Goal: Task Accomplishment & Management: Manage account settings

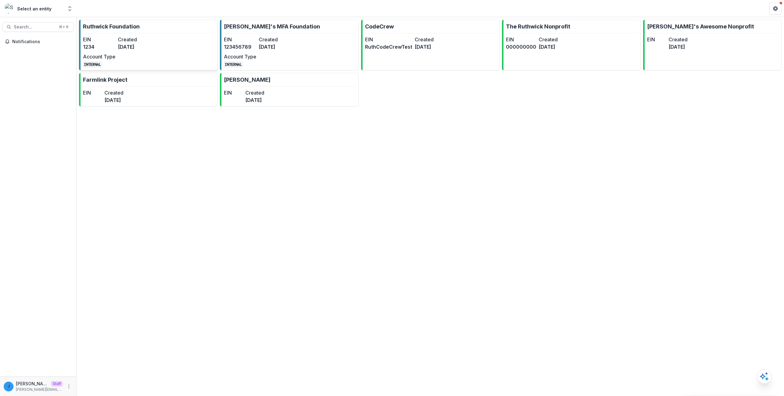
click at [183, 40] on link "Ruthwick Foundation EIN 1234 Created 3 years ago Account Type INTERNAL" at bounding box center [148, 45] width 138 height 51
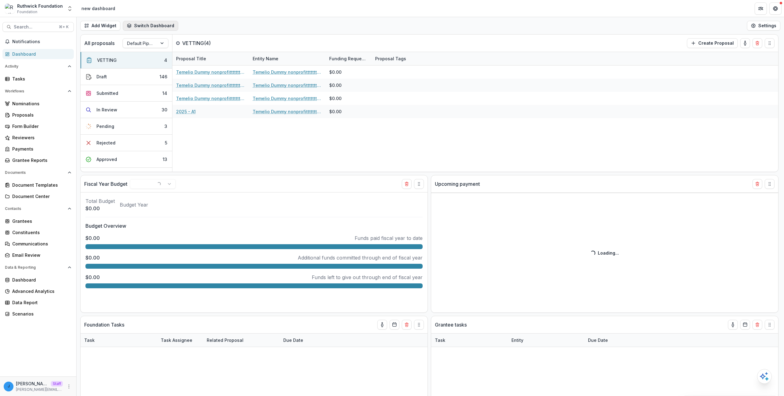
select select "**********"
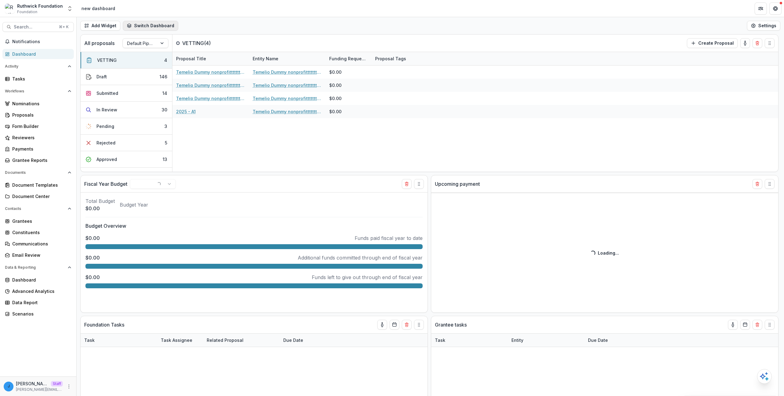
select select "**********"
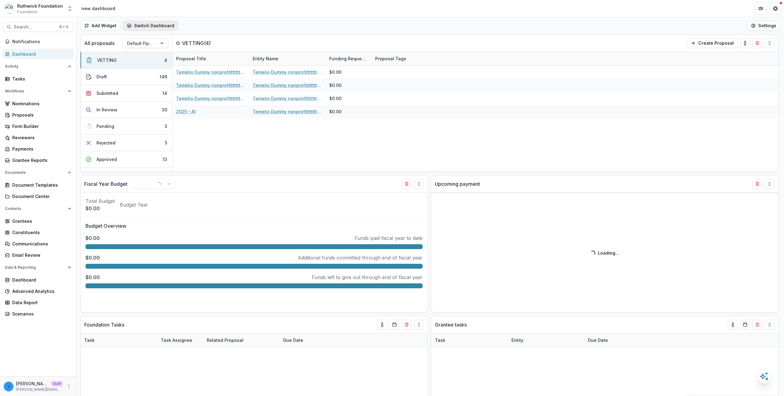
select select "**********"
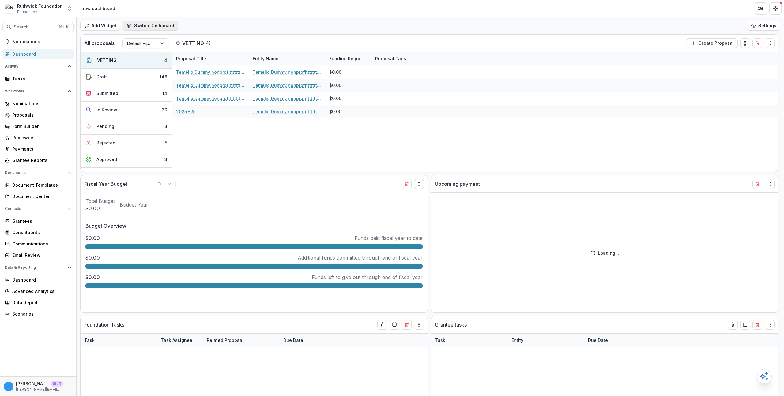
select select "**********"
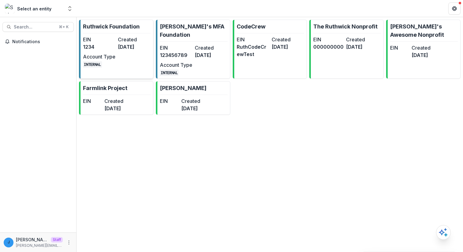
click at [107, 43] on dd "1234" at bounding box center [99, 46] width 32 height 7
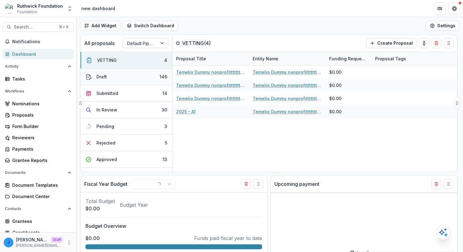
select select "**********"
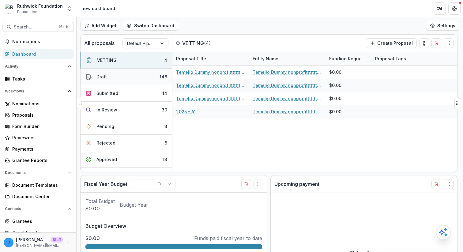
select select "**********"
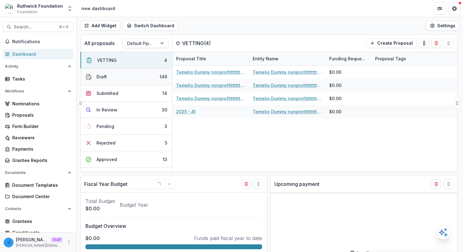
select select "**********"
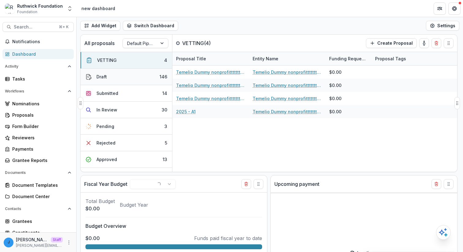
select select "**********"
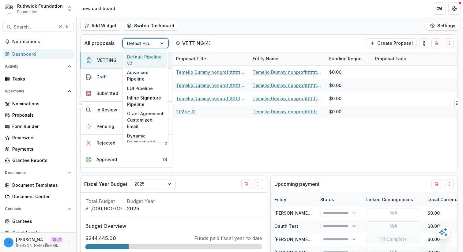
click at [148, 43] on div at bounding box center [140, 43] width 26 height 8
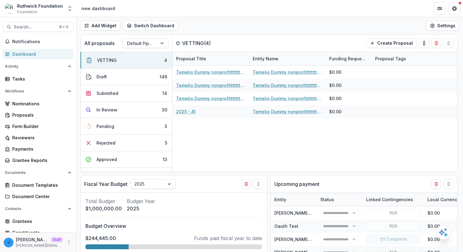
click at [223, 32] on div "Add Widget Switch Dashboard new dashboard My other 1 Finance Dash New Dashboard…" at bounding box center [270, 25] width 386 height 17
select select "**********"
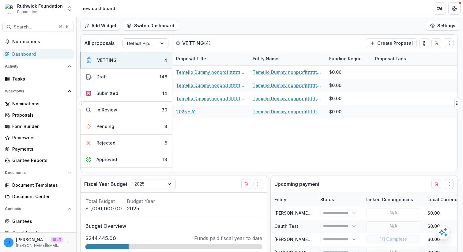
select select "**********"
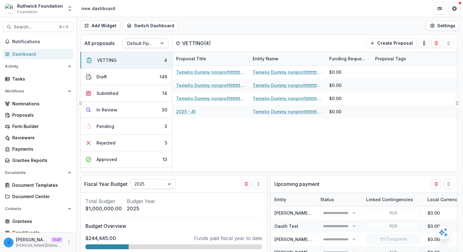
select select "**********"
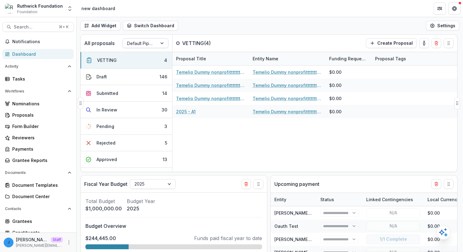
select select "**********"
click at [321, 22] on div "Add Widget Switch Dashboard new dashboard My other 1 Finance Dash New Dashboard…" at bounding box center [270, 25] width 386 height 17
select select "**********"
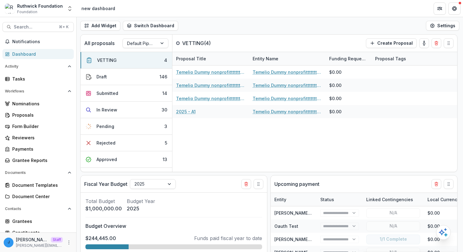
select select "**********"
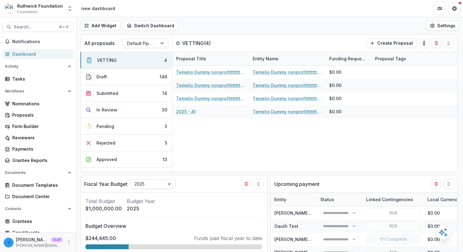
select select "**********"
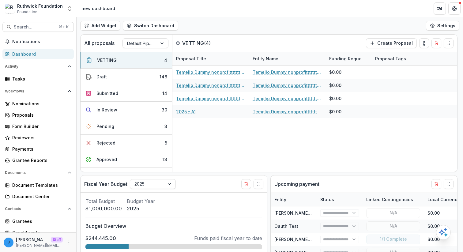
select select "**********"
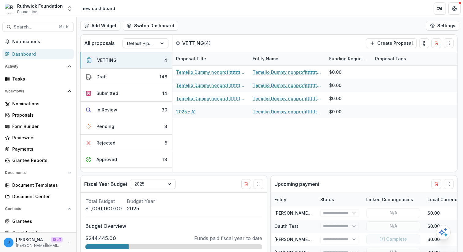
select select "**********"
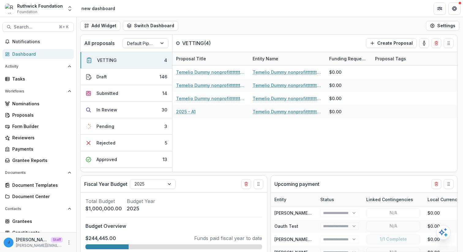
select select "**********"
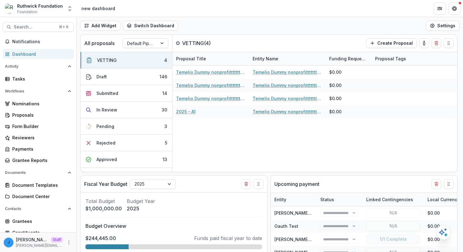
select select "**********"
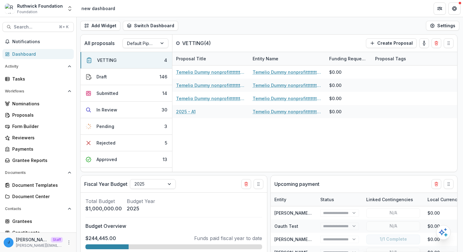
select select "**********"
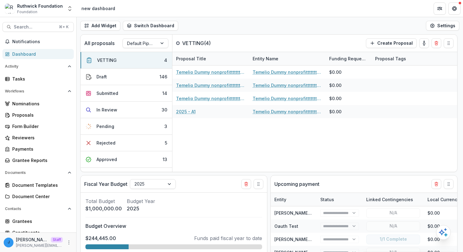
select select "**********"
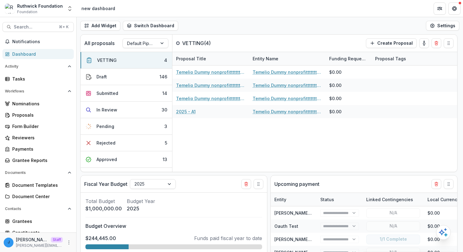
select select "**********"
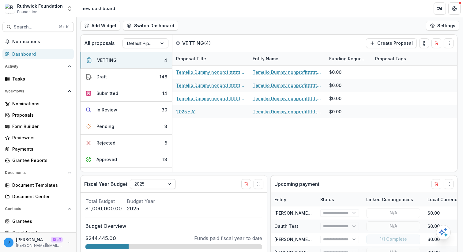
select select "**********"
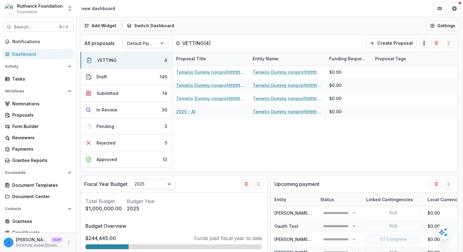
select select "**********"
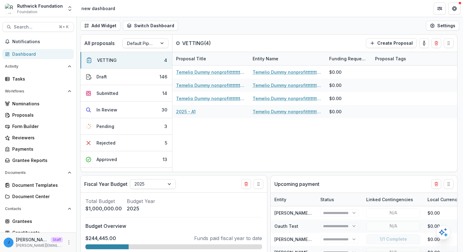
select select "**********"
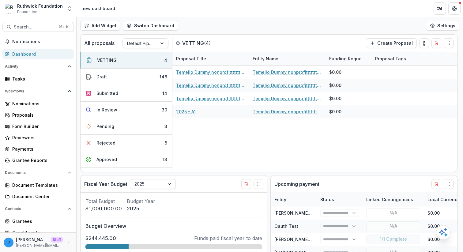
select select "**********"
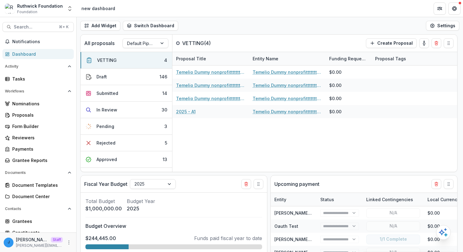
select select "**********"
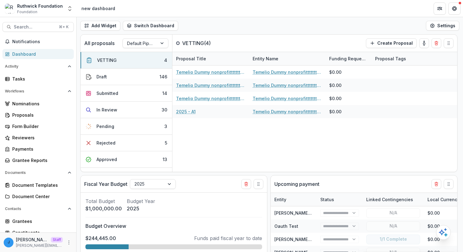
select select "**********"
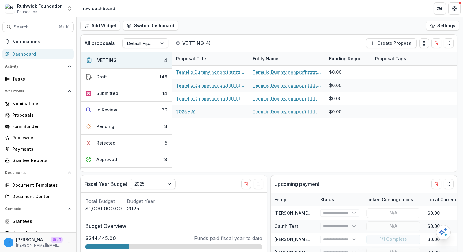
select select "**********"
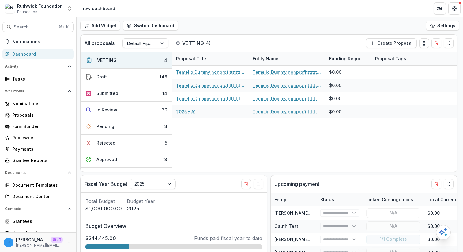
select select "**********"
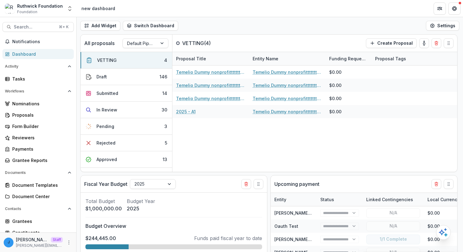
select select "**********"
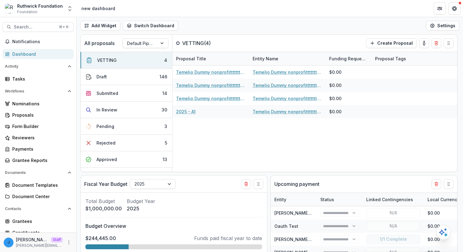
select select "**********"
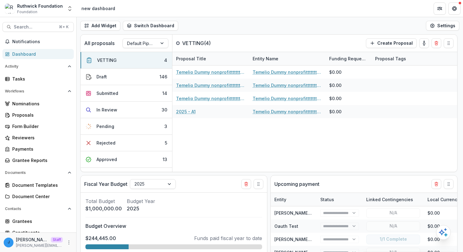
select select "**********"
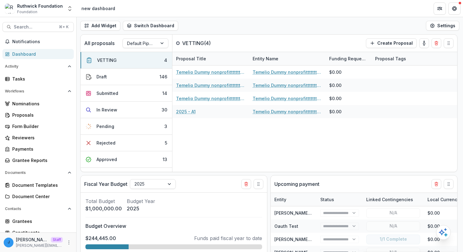
select select "**********"
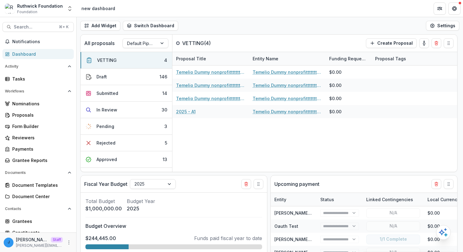
select select "**********"
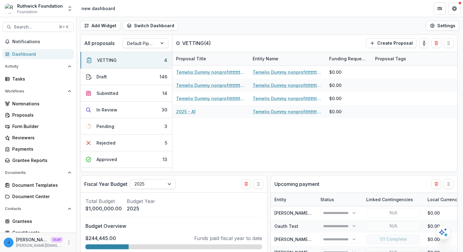
select select "**********"
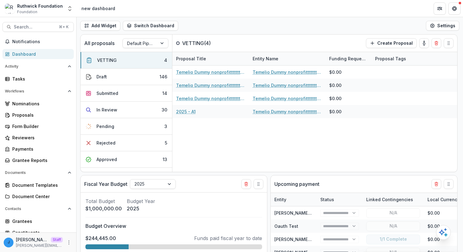
select select "**********"
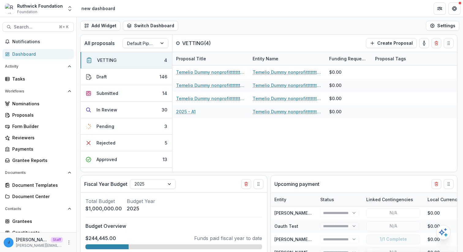
select select "**********"
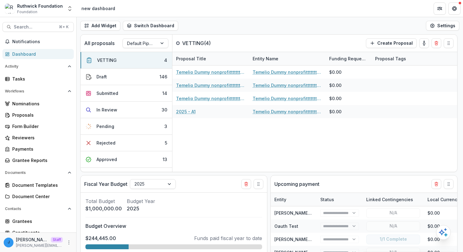
select select "**********"
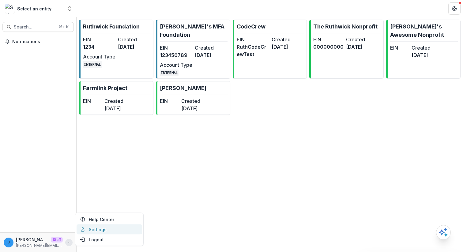
click at [86, 230] on link "Settings" at bounding box center [110, 229] width 66 height 10
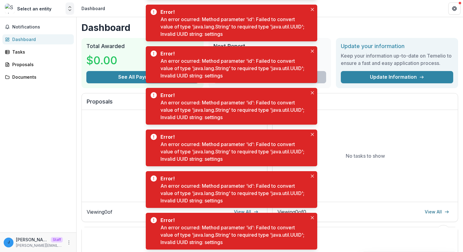
click at [69, 9] on icon "Open entity switcher" at bounding box center [70, 9] width 6 height 6
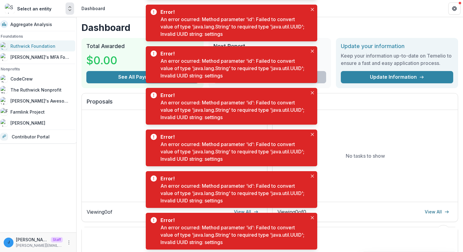
click at [60, 48] on div "Ruthwick Foundation" at bounding box center [36, 45] width 71 height 7
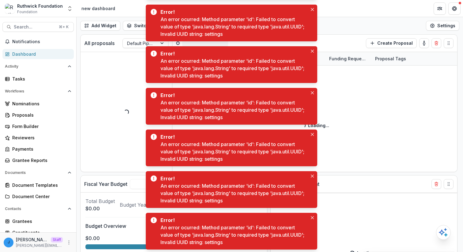
select select "**********"
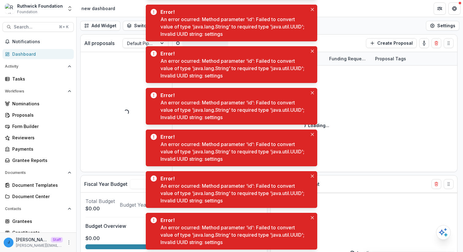
select select "**********"
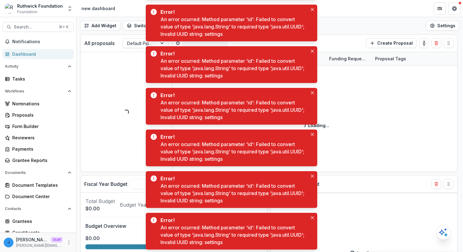
select select "**********"
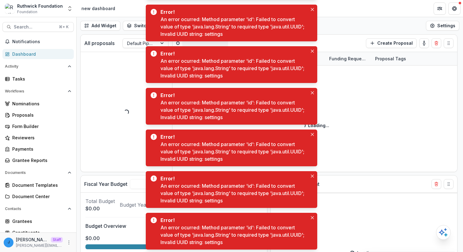
select select "**********"
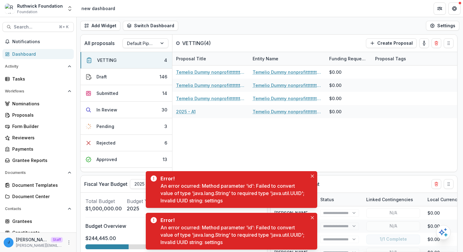
click at [71, 245] on div "j jonah@trytemelio.com Staff jonah@trytemelio.com" at bounding box center [38, 242] width 76 height 20
click at [68, 244] on icon "More" at bounding box center [68, 242] width 5 height 5
click at [92, 228] on link "User Settings" at bounding box center [108, 229] width 66 height 10
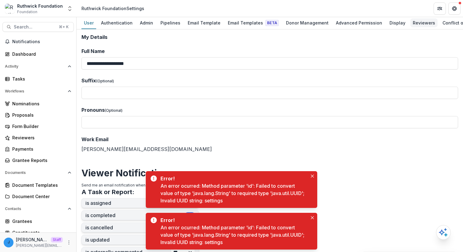
scroll to position [0, 46]
click at [442, 21] on div "Activity Logs" at bounding box center [458, 22] width 32 height 9
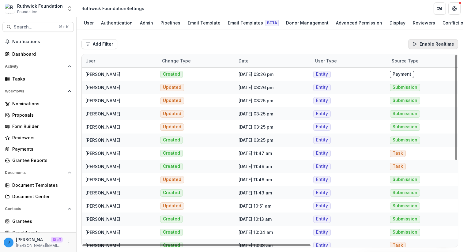
click at [422, 44] on button "Enable Realtime" at bounding box center [433, 44] width 50 height 10
click at [421, 43] on button "Disable Realtime" at bounding box center [432, 44] width 51 height 10
click at [417, 42] on icon "button" at bounding box center [414, 44] width 5 height 5
click at [420, 41] on button "Disable Realtime" at bounding box center [432, 44] width 51 height 10
click at [420, 41] on button "Enable Realtime" at bounding box center [433, 44] width 50 height 10
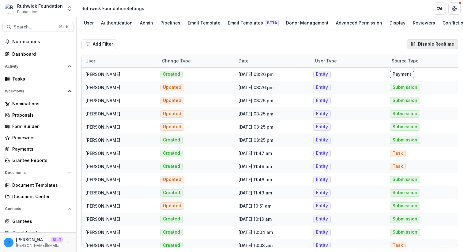
click at [420, 41] on button "Disable Realtime" at bounding box center [432, 44] width 51 height 10
click at [420, 41] on button "Enable Realtime" at bounding box center [433, 44] width 50 height 10
click at [420, 41] on button "Disable Realtime" at bounding box center [432, 44] width 51 height 10
click at [420, 41] on button "Enable Realtime" at bounding box center [433, 44] width 50 height 10
click at [420, 41] on button "Disable Realtime" at bounding box center [432, 44] width 51 height 10
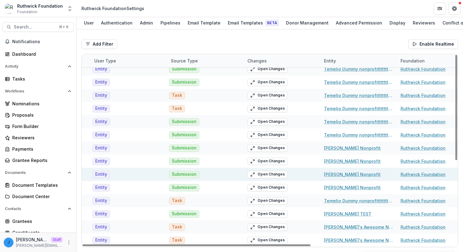
scroll to position [151, 236]
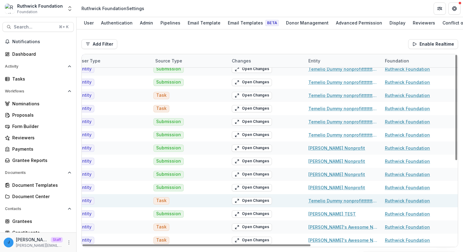
click at [272, 199] on div "Open Changes" at bounding box center [266, 200] width 77 height 13
click at [262, 199] on button "Open Changes" at bounding box center [252, 200] width 40 height 7
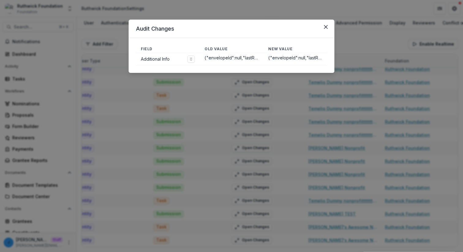
click at [248, 59] on p "{"envelopeId":null,"lastRemindTime":"2025-09-30T20:14:59.626024941Z","agreement…" at bounding box center [232, 57] width 54 height 5
click at [194, 60] on button "Toggle expand" at bounding box center [190, 58] width 7 height 7
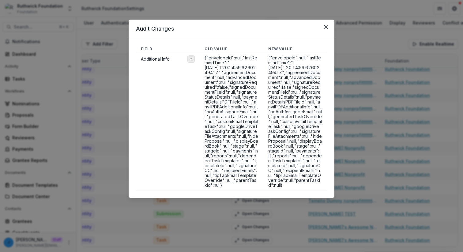
click at [193, 57] on button "Toggle expand" at bounding box center [190, 58] width 7 height 7
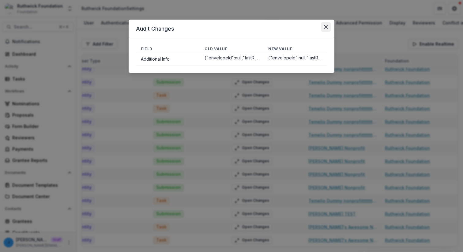
click at [326, 26] on icon "Close" at bounding box center [326, 27] width 4 height 4
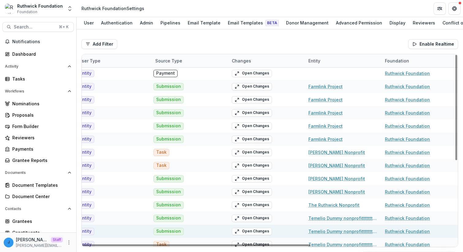
scroll to position [0, 236]
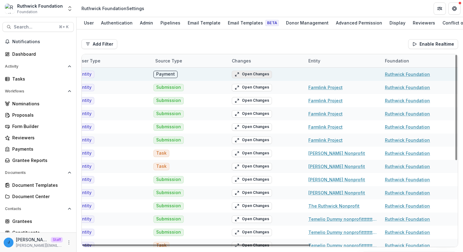
click at [242, 77] on button "Open Changes" at bounding box center [252, 74] width 40 height 7
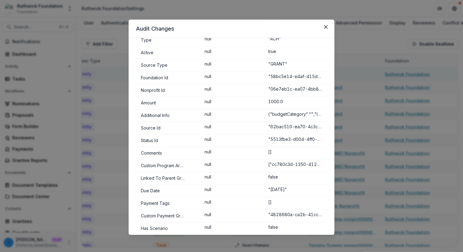
scroll to position [0, 0]
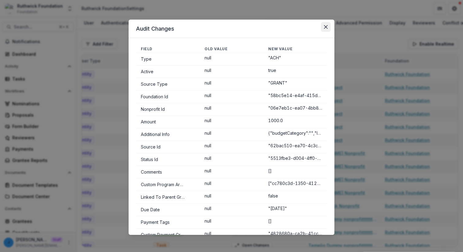
click at [323, 27] on button "Close" at bounding box center [326, 27] width 10 height 10
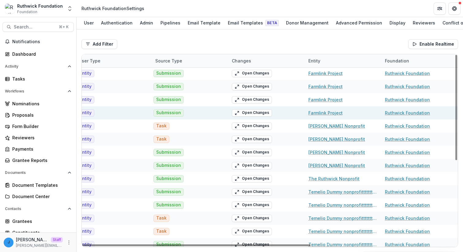
scroll to position [0, 236]
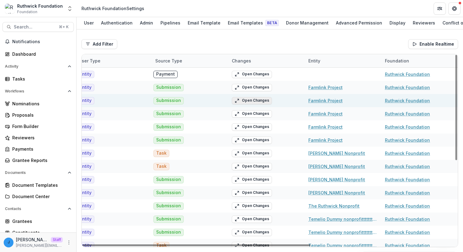
click at [249, 101] on button "Open Changes" at bounding box center [252, 100] width 40 height 7
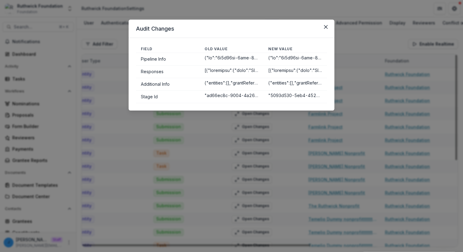
click at [225, 141] on div "Audit Changes Field Old Value New Value Pipeline Info Responses Additional Info…" at bounding box center [231, 126] width 463 height 252
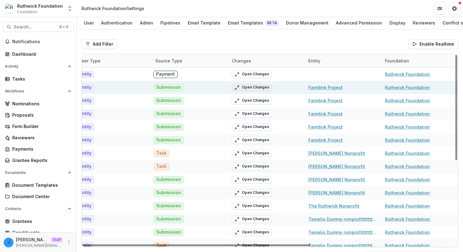
click at [270, 85] on button "Open Changes" at bounding box center [252, 87] width 40 height 7
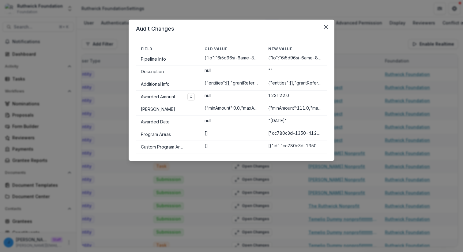
click at [195, 95] on td "Awarded Amount" at bounding box center [168, 97] width 64 height 13
click at [193, 96] on button "Toggle expand" at bounding box center [190, 96] width 7 height 7
click at [193, 107] on button "Toggle expand" at bounding box center [190, 109] width 7 height 7
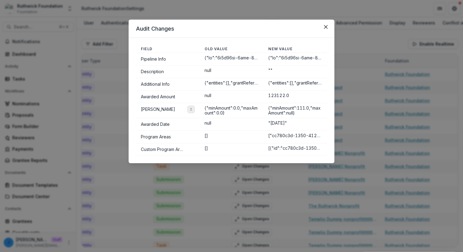
click at [193, 107] on button "Toggle expand" at bounding box center [190, 109] width 7 height 7
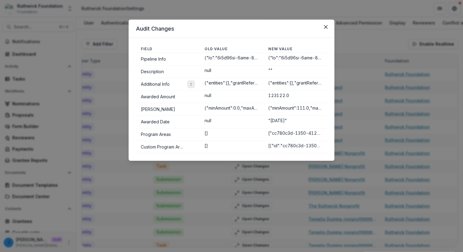
click at [194, 82] on button "Toggle expand" at bounding box center [190, 84] width 7 height 7
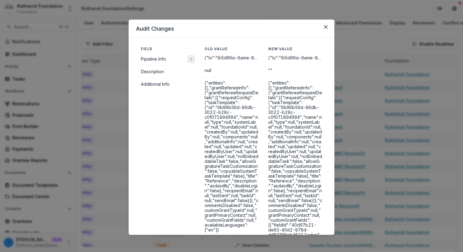
click at [192, 58] on icon "Toggle expand" at bounding box center [191, 59] width 4 height 4
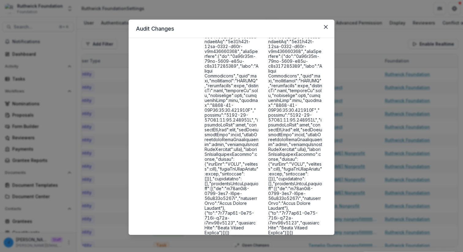
scroll to position [17938, 0]
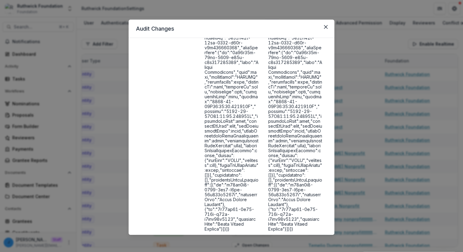
click at [368, 124] on div "Audit Changes Field Old Value New Value Pipeline Info Description null "" Addit…" at bounding box center [231, 126] width 463 height 252
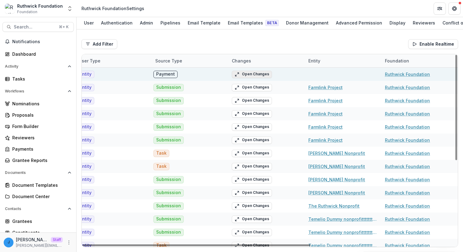
click at [252, 77] on button "Open Changes" at bounding box center [252, 74] width 40 height 7
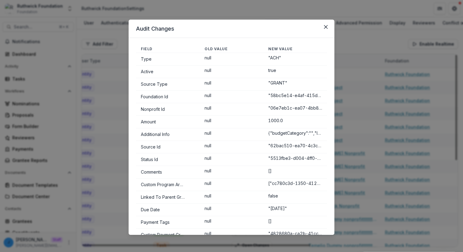
click at [347, 102] on div "Audit Changes Field Old Value New Value Type null "ACH" Active null true Source…" at bounding box center [231, 126] width 463 height 252
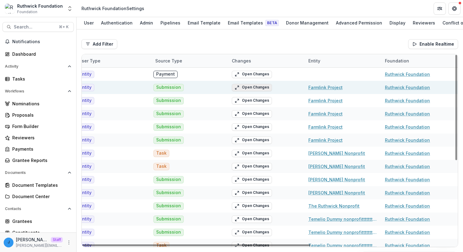
click at [257, 89] on button "Open Changes" at bounding box center [252, 87] width 40 height 7
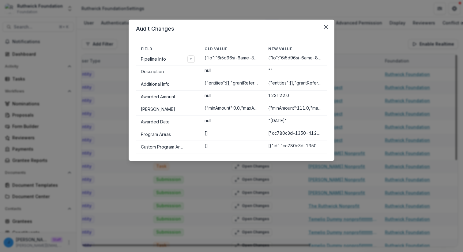
click at [219, 63] on td at bounding box center [232, 59] width 64 height 13
click at [192, 60] on icon "Toggle expand" at bounding box center [191, 59] width 4 height 4
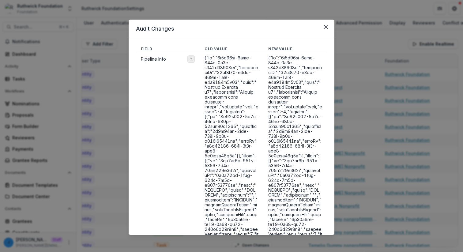
click at [193, 59] on button "Toggle expand" at bounding box center [190, 58] width 7 height 7
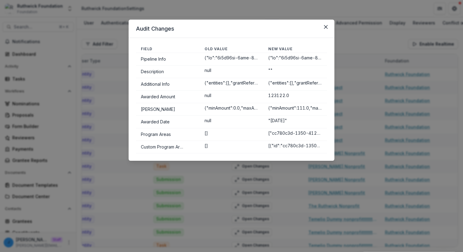
click at [391, 127] on div "Audit Changes Field Old Value New Value Pipeline Info Description null "" Addit…" at bounding box center [231, 126] width 463 height 252
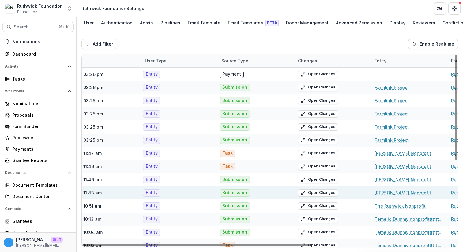
scroll to position [0, 236]
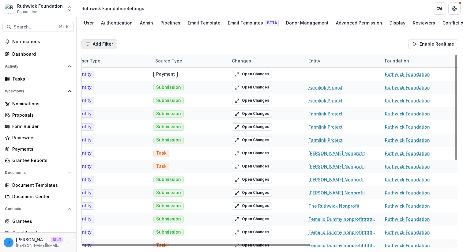
click at [101, 43] on button "Add Filter" at bounding box center [99, 44] width 36 height 10
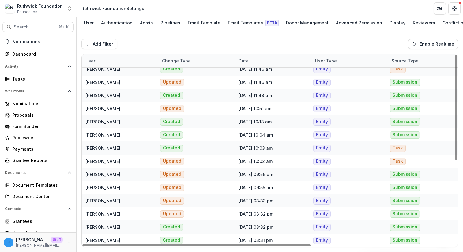
scroll to position [0, 0]
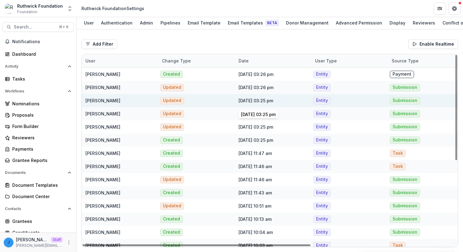
click at [246, 96] on div "[DATE] 03:25 pm" at bounding box center [272, 100] width 69 height 13
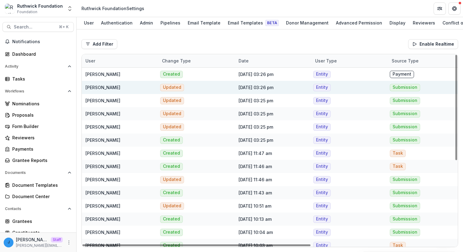
click at [245, 87] on div "[DATE] 03:26 pm" at bounding box center [255, 87] width 35 height 6
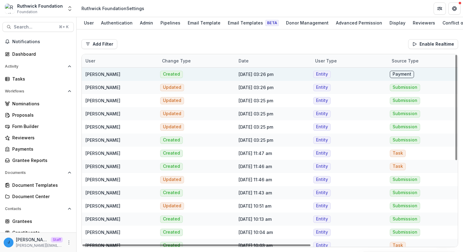
click at [238, 76] on div "[DATE] 03:26 pm" at bounding box center [255, 74] width 35 height 6
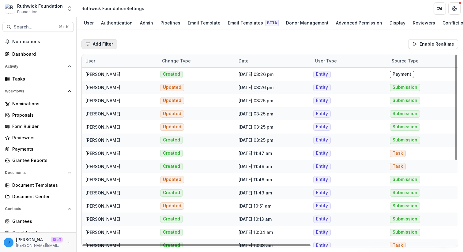
click at [101, 49] on button "Add Filter" at bounding box center [99, 44] width 36 height 10
click at [100, 69] on button "Source Type" at bounding box center [116, 68] width 66 height 10
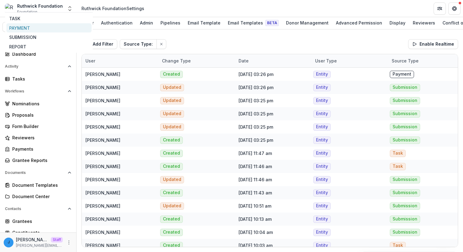
click at [185, 43] on div "Add Filter User Source Type From Date To Date Source Type : Enable Realtime" at bounding box center [269, 44] width 377 height 20
click at [113, 36] on div "Add Filter User Source Type From Date To Date Source Type : Enable Realtime" at bounding box center [269, 44] width 377 height 20
click at [33, 24] on div "PAYMENT" at bounding box center [48, 27] width 85 height 9
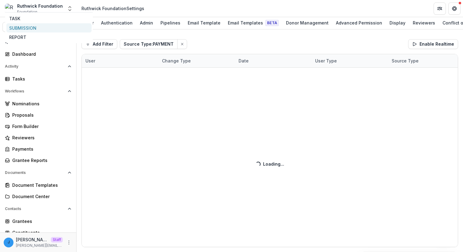
click at [62, 24] on div "SUBMISSION" at bounding box center [48, 27] width 85 height 9
click at [61, 36] on div "Search... ⌘ + K Notifications Dashboard Activity Tasks Workflows Nominations Pr…" at bounding box center [38, 134] width 77 height 235
click at [208, 44] on div "Add Filter User Source Type From Date To Date Source Type : PAYMENT, SUBMISSION…" at bounding box center [270, 140] width 386 height 223
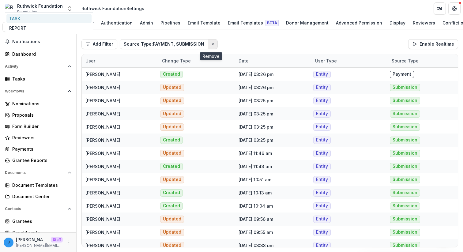
click at [212, 44] on line "Clear" at bounding box center [213, 44] width 2 height 2
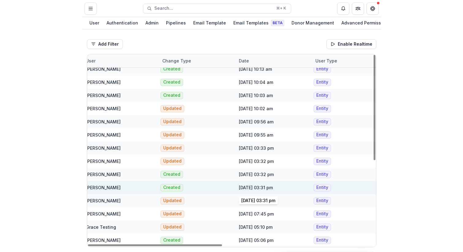
scroll to position [151, 4]
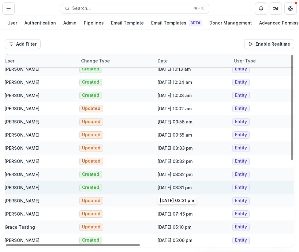
drag, startPoint x: 194, startPoint y: 183, endPoint x: 215, endPoint y: 184, distance: 20.8
click at [199, 183] on div "Oct 6, 2025 @ 03:31 pm" at bounding box center [192, 187] width 69 height 13
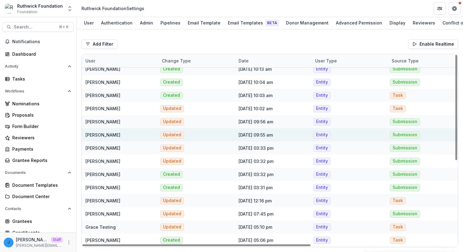
scroll to position [0, 0]
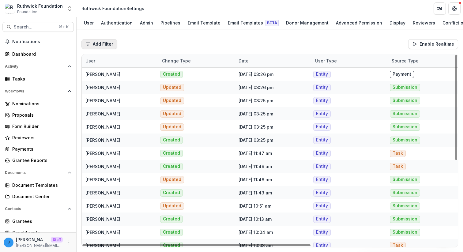
click at [88, 48] on button "Add Filter" at bounding box center [99, 44] width 36 height 10
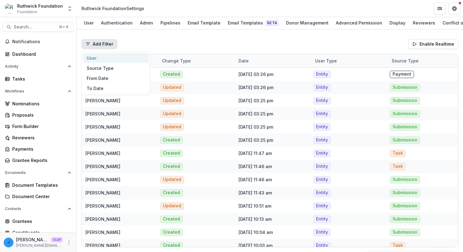
click at [90, 60] on button "User" at bounding box center [116, 58] width 66 height 10
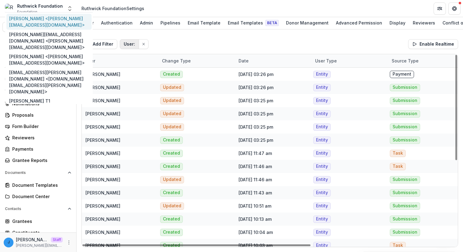
click at [132, 43] on button "User :" at bounding box center [129, 44] width 19 height 10
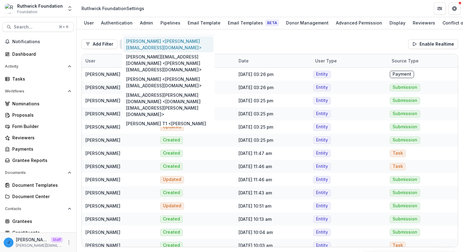
click at [229, 41] on div "Add Filter User Source Type From Date To Date User : Enable Realtime" at bounding box center [269, 44] width 377 height 20
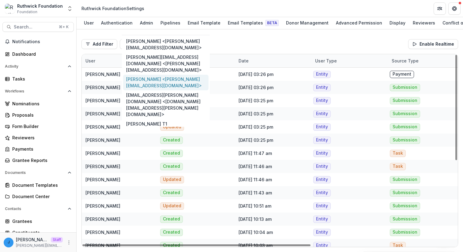
click at [287, 35] on div "Add Filter User Source Type From Date To Date User : Enable Realtime User Chang…" at bounding box center [270, 140] width 386 height 223
click at [279, 39] on div "Add Filter User Source Type From Date To Date User : Enable Realtime" at bounding box center [269, 44] width 377 height 20
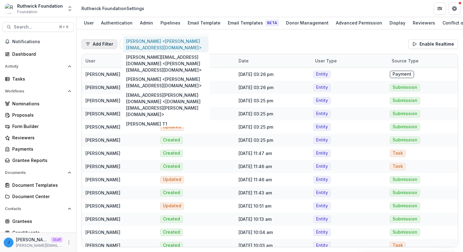
click at [107, 46] on button "Add Filter" at bounding box center [99, 44] width 36 height 10
click at [101, 79] on button "From Date" at bounding box center [116, 78] width 66 height 10
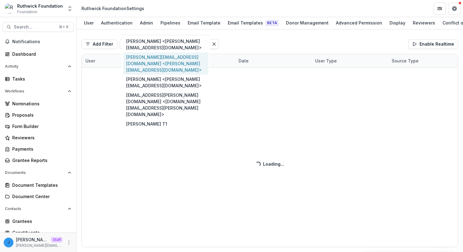
click at [217, 42] on div "**********" at bounding box center [270, 140] width 386 height 223
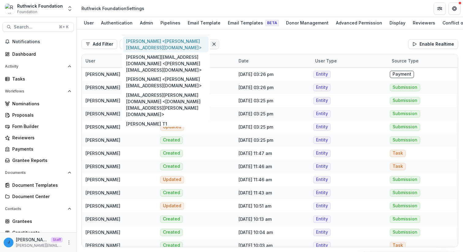
click at [217, 47] on button "Remove filter" at bounding box center [213, 43] width 7 height 7
click at [122, 44] on div "Ruthwick Pathireddy <ruthwick@trytemelio.com> jonah@trytemelio.com <jonah@tryte…" at bounding box center [166, 81] width 88 height 92
click at [120, 45] on button "User :" at bounding box center [129, 44] width 19 height 10
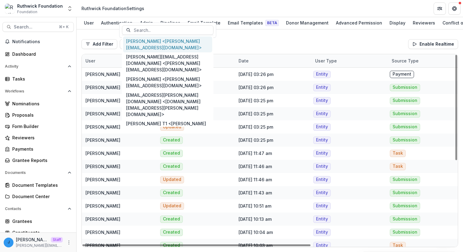
click at [275, 39] on div "Add Filter User Source Type From Date To Date User : Enable Realtime" at bounding box center [269, 44] width 377 height 20
click at [98, 46] on button "Add Filter" at bounding box center [99, 44] width 36 height 10
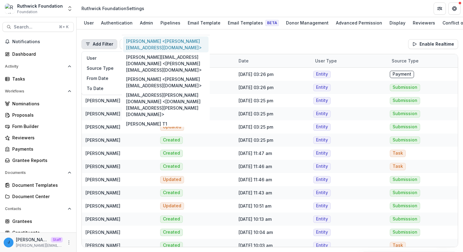
click at [98, 46] on button "Add Filter" at bounding box center [99, 44] width 36 height 10
click at [101, 51] on div "Add Filter User Source Type From Date To Date User : Enable Realtime" at bounding box center [269, 44] width 377 height 20
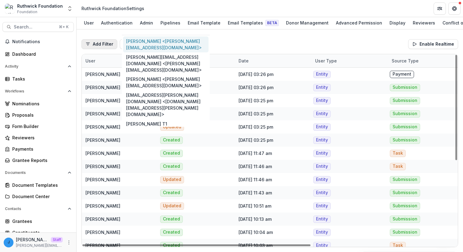
click at [103, 43] on button "Add Filter" at bounding box center [99, 44] width 36 height 10
click at [101, 86] on button "To Date" at bounding box center [116, 88] width 66 height 10
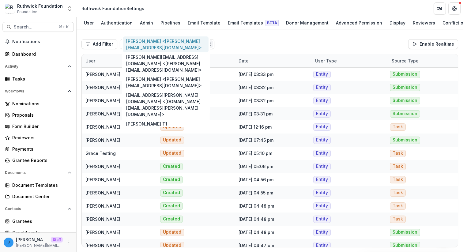
click at [211, 46] on line "Remove filter" at bounding box center [209, 44] width 3 height 3
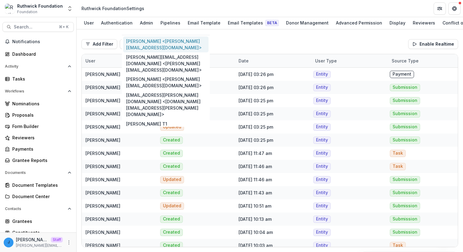
click at [203, 40] on p "Ruthwick Pathireddy <ruthwick@trytemelio.com>" at bounding box center [166, 44] width 80 height 13
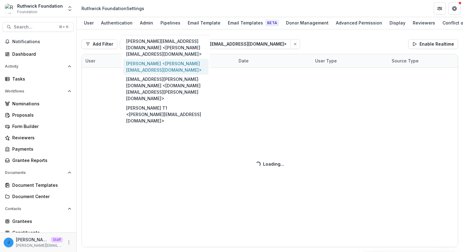
click at [185, 63] on p "Logan Murphy <logan@trytemelio.com>" at bounding box center [166, 66] width 80 height 13
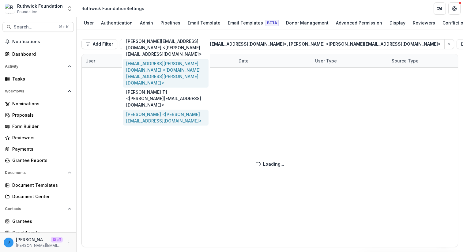
click at [178, 111] on p "Ruthwick Oauth <ruthwick+google+oauth@trytemelio.com>" at bounding box center [166, 117] width 80 height 13
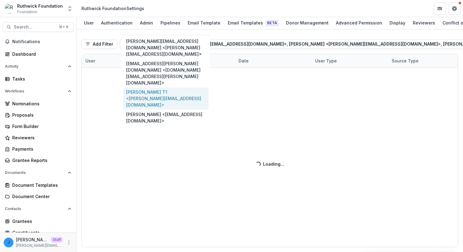
click at [268, 35] on div "Add Filter User Source Type From Date To Date User : Ruthwick Pathireddy <ruthw…" at bounding box center [270, 140] width 386 height 223
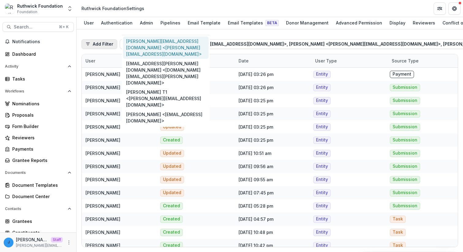
click at [106, 45] on button "Add Filter" at bounding box center [99, 44] width 36 height 10
click at [101, 68] on button "Source Type" at bounding box center [116, 68] width 66 height 10
click at [52, 27] on div "PAYMENT" at bounding box center [48, 27] width 85 height 9
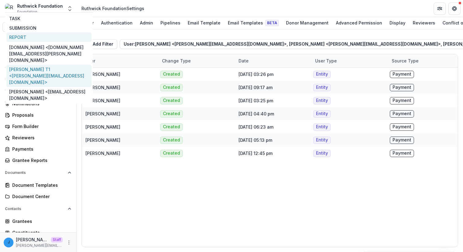
click at [36, 66] on p "[PERSON_NAME] T1 <[PERSON_NAME][EMAIL_ADDRESS][DOMAIN_NAME]>" at bounding box center [49, 75] width 80 height 19
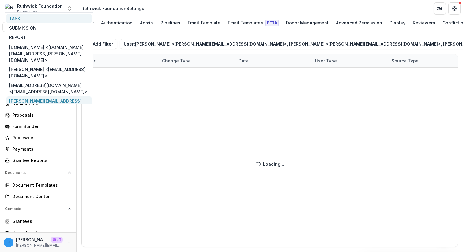
click at [180, 139] on div "Add Filter User Source Type From Date To Date User : [PERSON_NAME] <[PERSON_NAM…" at bounding box center [270, 140] width 386 height 223
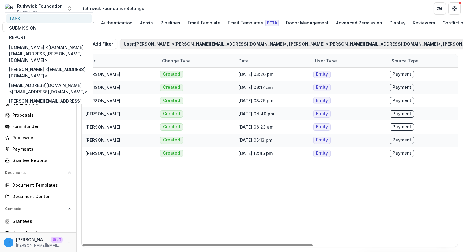
scroll to position [0, 217]
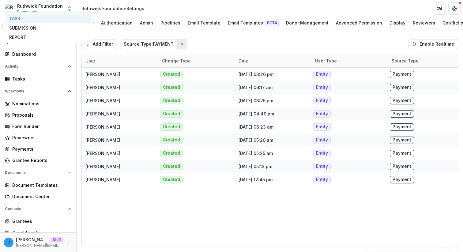
click at [180, 44] on icon "Clear" at bounding box center [182, 44] width 4 height 4
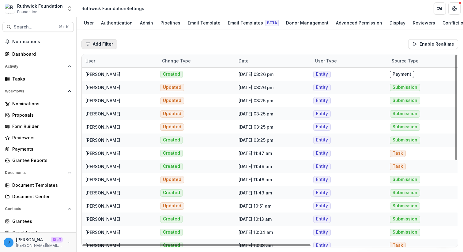
click at [96, 41] on button "Add Filter" at bounding box center [99, 44] width 36 height 10
click at [96, 73] on button "Source Type" at bounding box center [116, 68] width 66 height 10
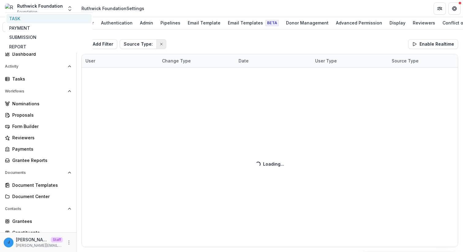
click at [159, 45] on icon "Clear" at bounding box center [161, 44] width 4 height 4
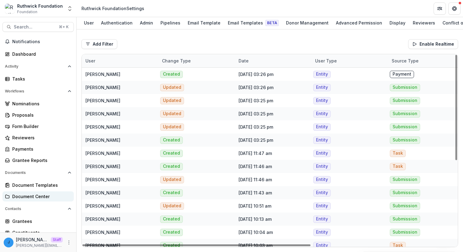
click at [31, 198] on div "Document Center" at bounding box center [40, 196] width 57 height 6
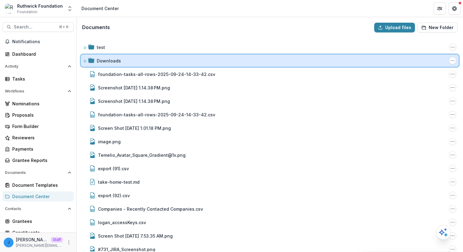
click at [130, 56] on div "Downloads Folder Options Rename Add Subfolder Delete" at bounding box center [270, 60] width 378 height 12
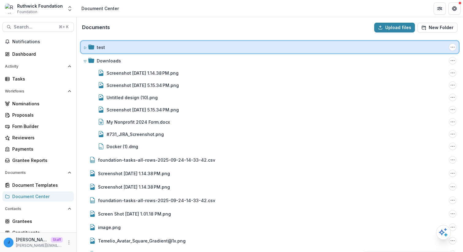
click at [127, 50] on div "test" at bounding box center [272, 47] width 350 height 6
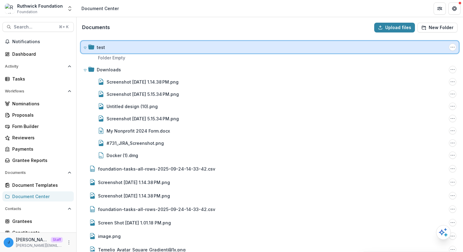
click at [127, 50] on div "test Folder Options Rename Add Subfolder Delete" at bounding box center [270, 47] width 378 height 12
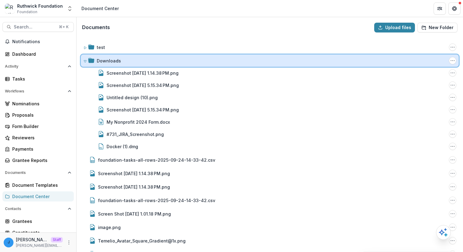
click at [124, 58] on div "Downloads" at bounding box center [272, 61] width 350 height 6
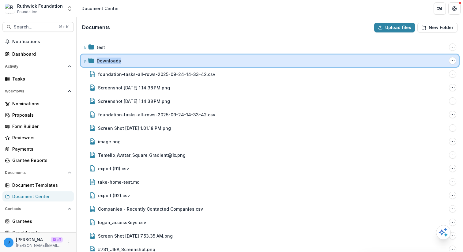
click at [124, 58] on div "Downloads" at bounding box center [272, 61] width 350 height 6
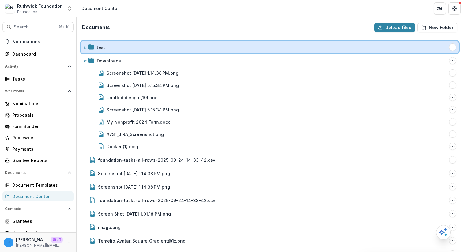
click at [124, 51] on div "test Folder Options Rename Add Subfolder Delete" at bounding box center [270, 47] width 378 height 12
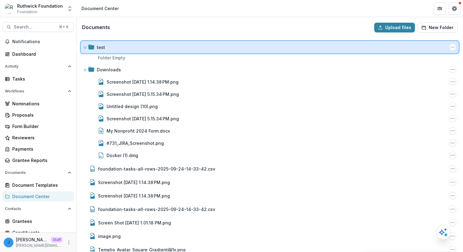
click at [124, 51] on div "test Folder Options Rename Add Subfolder Delete" at bounding box center [270, 47] width 378 height 12
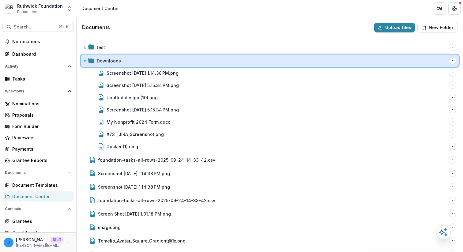
click at [122, 59] on div "Downloads" at bounding box center [272, 61] width 350 height 6
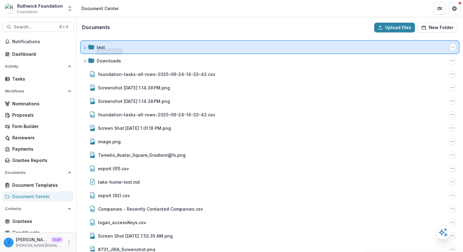
click at [113, 49] on div "test" at bounding box center [272, 47] width 350 height 6
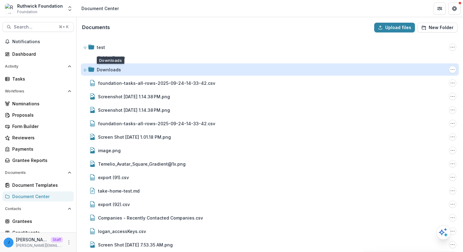
click at [113, 72] on div "Downloads" at bounding box center [109, 69] width 24 height 6
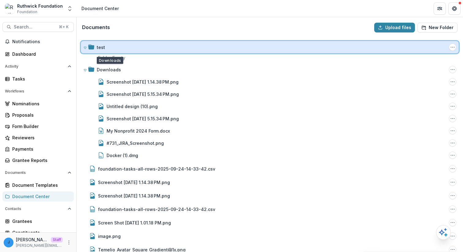
click at [113, 44] on div "test" at bounding box center [272, 47] width 350 height 6
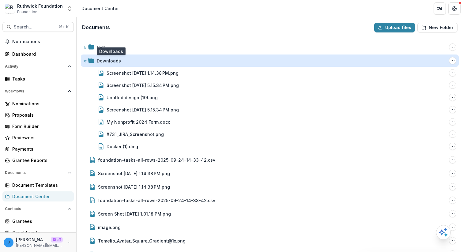
click at [113, 62] on div "Downloads" at bounding box center [109, 61] width 24 height 6
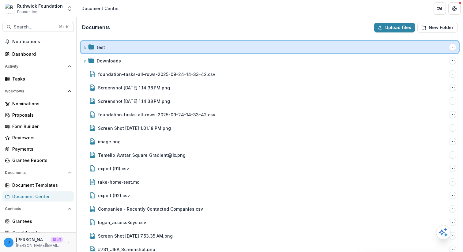
click at [115, 51] on div "test Folder Options Rename Add Subfolder Delete" at bounding box center [270, 47] width 378 height 12
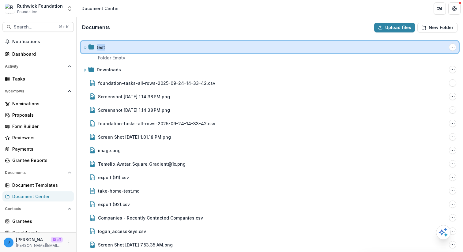
click at [115, 51] on div "test Folder Options Rename Add Subfolder Delete" at bounding box center [270, 47] width 378 height 12
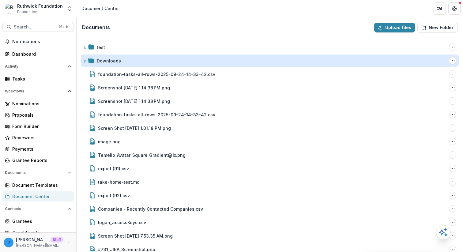
click at [113, 62] on div "Downloads" at bounding box center [109, 61] width 24 height 6
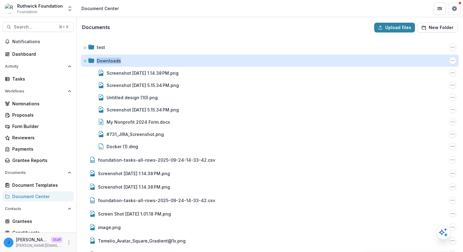
click at [113, 62] on div "Downloads" at bounding box center [109, 61] width 24 height 6
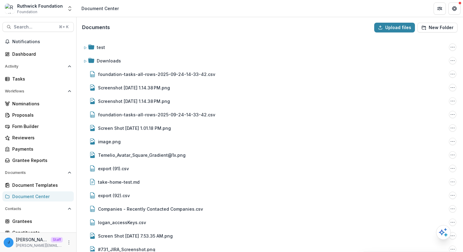
click at [127, 23] on div "Documents Upload files New Folder" at bounding box center [269, 28] width 385 height 20
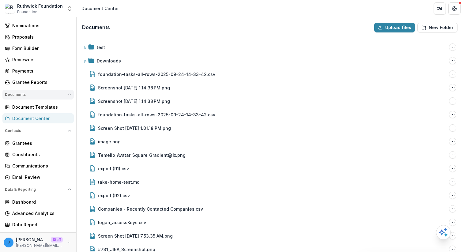
scroll to position [87, 0]
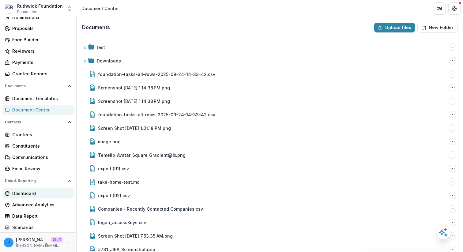
click at [28, 196] on div "Dashboard" at bounding box center [40, 193] width 57 height 6
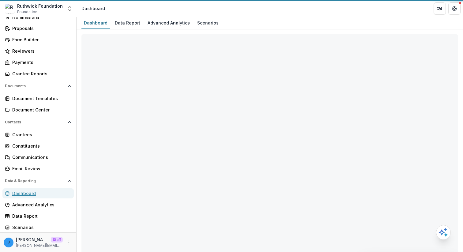
select select "**********"
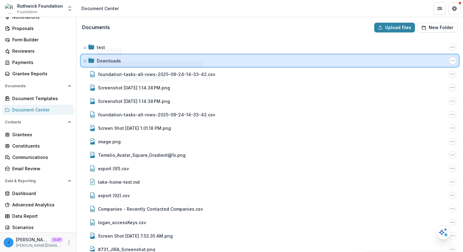
click at [100, 56] on div "Downloads Folder Options Rename Add Subfolder Delete" at bounding box center [270, 60] width 378 height 12
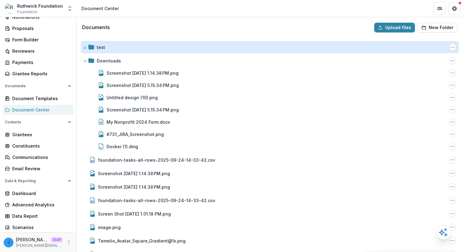
click at [101, 47] on div "test" at bounding box center [101, 47] width 8 height 6
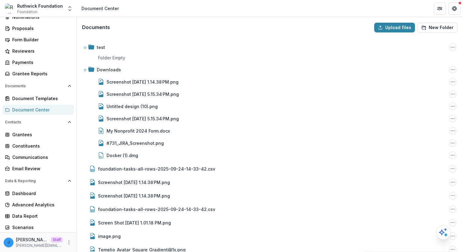
click at [101, 54] on p "Folder Empty" at bounding box center [273, 57] width 372 height 9
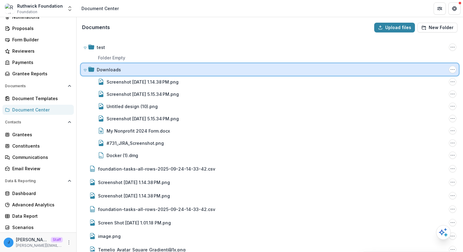
click at [100, 64] on div "Downloads Folder Options Rename Add Subfolder Delete" at bounding box center [270, 69] width 378 height 12
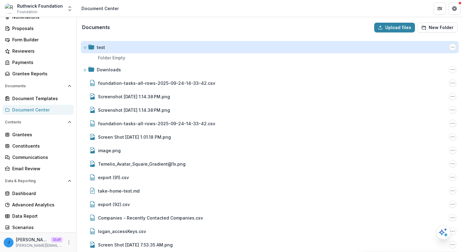
click at [99, 46] on div "test" at bounding box center [101, 47] width 8 height 6
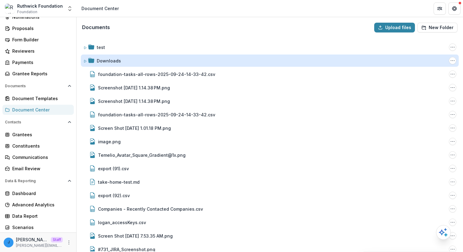
click at [99, 62] on div "Downloads" at bounding box center [109, 61] width 24 height 6
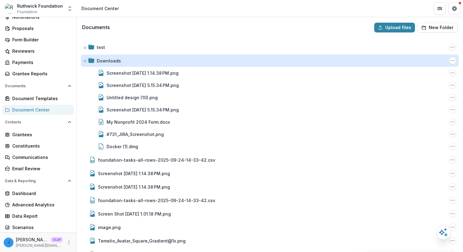
click at [99, 62] on div "Downloads" at bounding box center [109, 61] width 24 height 6
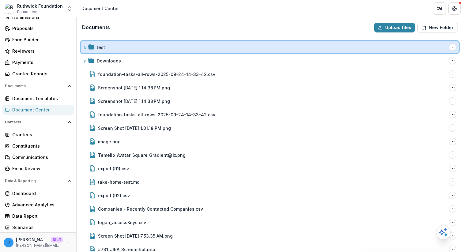
click at [105, 52] on div "test Folder Options Rename Add Subfolder Delete" at bounding box center [270, 47] width 378 height 12
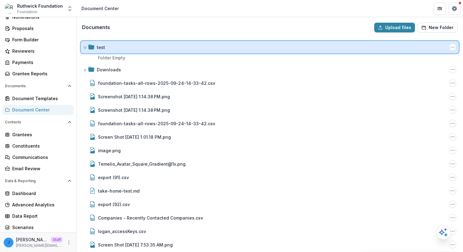
click at [105, 52] on div "test Folder Options Rename Add Subfolder Delete" at bounding box center [270, 47] width 378 height 12
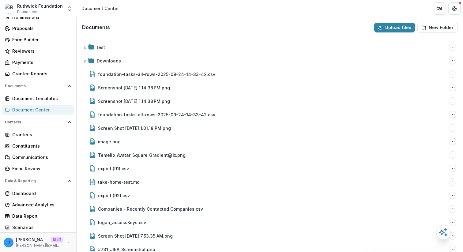
click at [137, 12] on header "Document Center" at bounding box center [270, 8] width 386 height 17
click at [402, 31] on button "Upload files" at bounding box center [394, 28] width 41 height 10
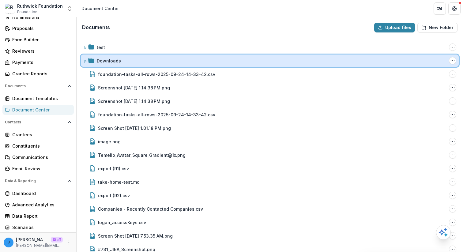
click at [151, 60] on div "Downloads" at bounding box center [272, 61] width 350 height 6
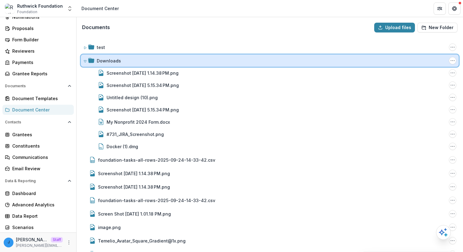
click at [148, 55] on div "Downloads Folder Options Rename Add Subfolder Delete" at bounding box center [270, 60] width 378 height 12
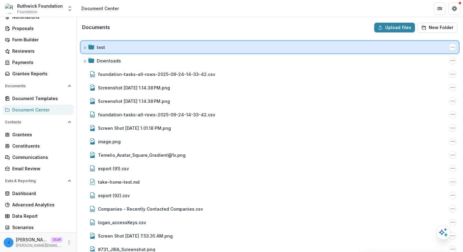
click at [151, 46] on div "test" at bounding box center [272, 47] width 350 height 6
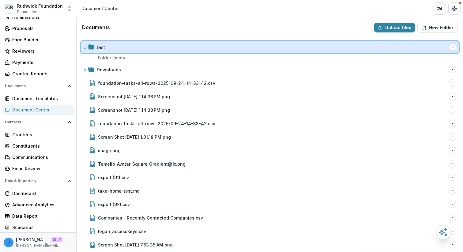
click at [150, 46] on div "test" at bounding box center [272, 47] width 350 height 6
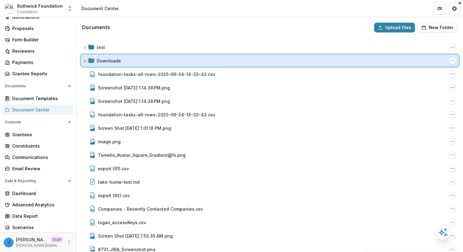
click at [139, 59] on div "Downloads" at bounding box center [272, 61] width 350 height 6
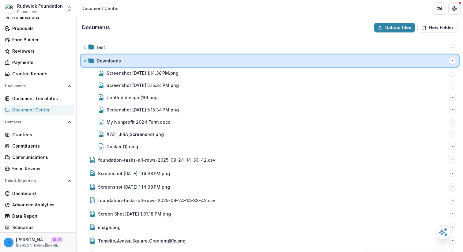
click at [139, 59] on div "Downloads" at bounding box center [272, 61] width 350 height 6
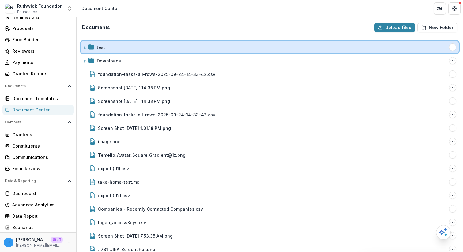
click at [140, 49] on div "test" at bounding box center [272, 47] width 350 height 6
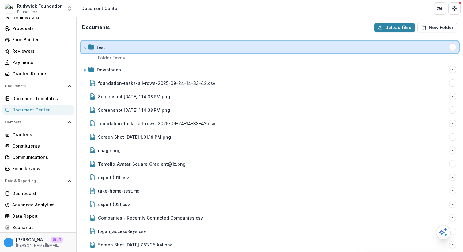
click at [140, 49] on div "test" at bounding box center [272, 47] width 350 height 6
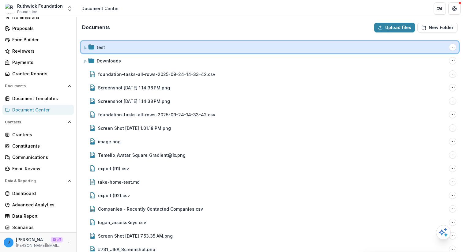
click at [144, 41] on div "test Folder Options Rename Add Subfolder Delete" at bounding box center [270, 47] width 378 height 12
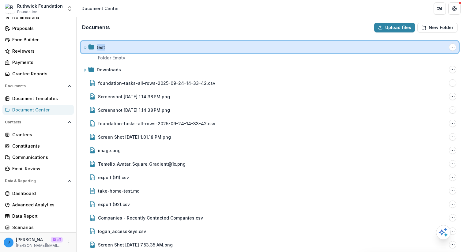
click at [144, 41] on div "test Folder Options Rename Add Subfolder Delete" at bounding box center [270, 47] width 378 height 12
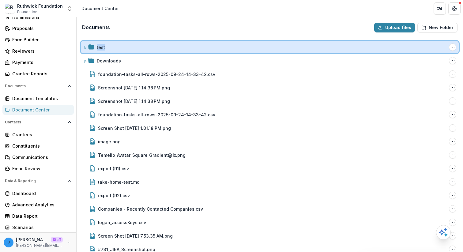
click at [144, 41] on div "test Folder Options Rename Add Subfolder Delete" at bounding box center [270, 47] width 378 height 12
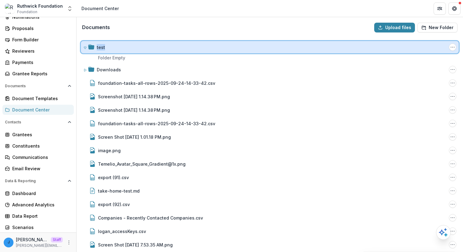
click at [144, 41] on div "test Folder Options Rename Add Subfolder Delete" at bounding box center [270, 47] width 378 height 12
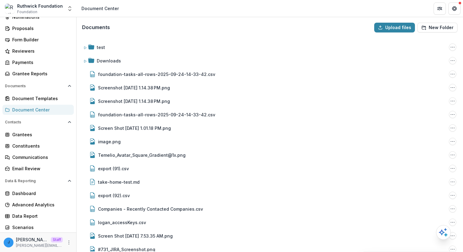
click at [151, 27] on div "Documents Upload files New Folder" at bounding box center [269, 28] width 385 height 20
click at [102, 36] on div "Documents Upload files New Folder" at bounding box center [269, 28] width 385 height 20
click at [110, 30] on div "Documents Upload files New Folder" at bounding box center [269, 28] width 385 height 20
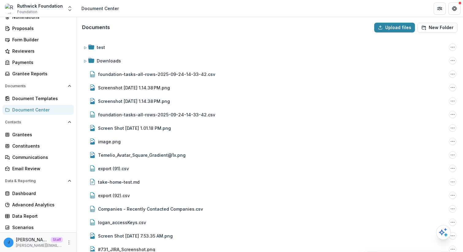
click at [109, 21] on div "Documents Upload files New Folder" at bounding box center [269, 28] width 385 height 20
click at [100, 27] on h3 "Documents" at bounding box center [96, 27] width 28 height 6
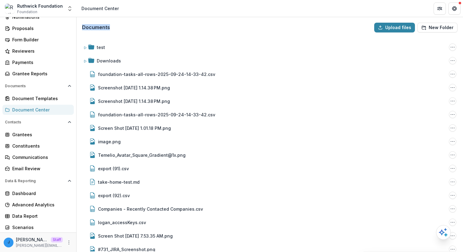
click at [100, 27] on h3 "Documents" at bounding box center [96, 27] width 28 height 6
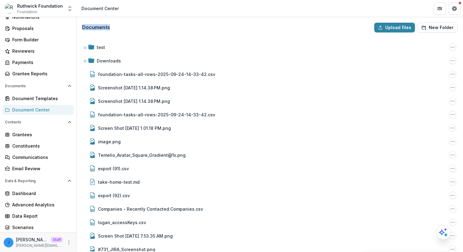
click at [100, 27] on h3 "Documents" at bounding box center [96, 27] width 28 height 6
click at [148, 24] on div "Documents Upload files New Folder" at bounding box center [269, 28] width 385 height 20
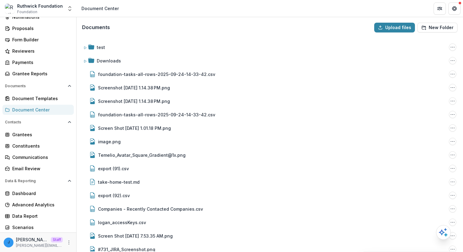
click at [105, 31] on div "Documents Upload files New Folder" at bounding box center [269, 28] width 385 height 20
click at [105, 25] on h3 "Documents" at bounding box center [96, 27] width 28 height 6
click at [105, 24] on h3 "Documents" at bounding box center [96, 27] width 28 height 6
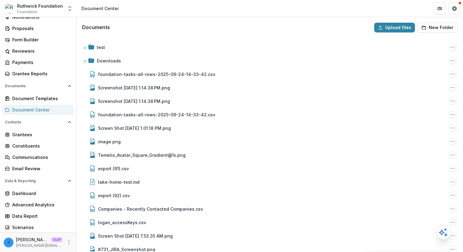
click at [100, 7] on div "Document Center" at bounding box center [99, 8] width 37 height 6
click at [96, 23] on div "Documents Upload files New Folder" at bounding box center [269, 28] width 385 height 20
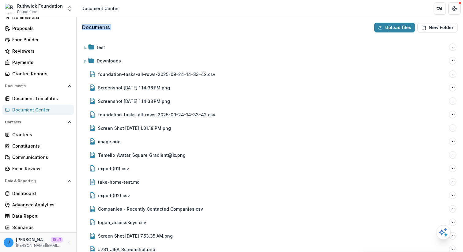
click at [96, 23] on div "Documents Upload files New Folder" at bounding box center [269, 28] width 385 height 20
click at [94, 27] on h3 "Documents" at bounding box center [96, 27] width 28 height 6
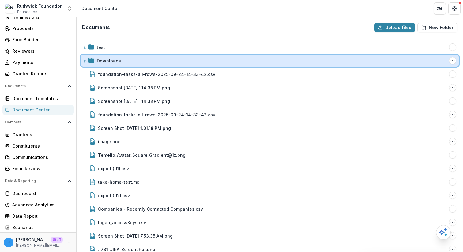
click at [131, 61] on div "Downloads" at bounding box center [272, 61] width 350 height 6
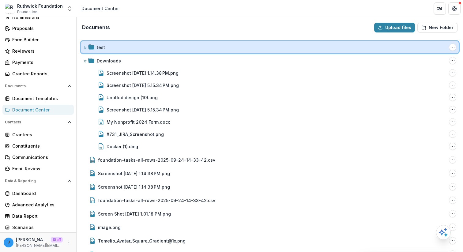
click at [128, 52] on div "test Folder Options Rename Add Subfolder Delete" at bounding box center [270, 47] width 378 height 12
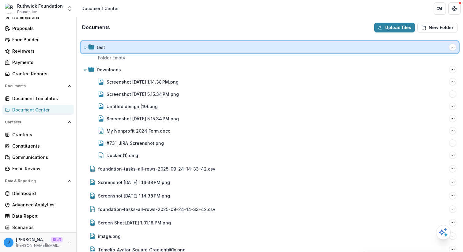
click at [128, 52] on div "test Folder Options Rename Add Subfolder Delete" at bounding box center [270, 47] width 378 height 12
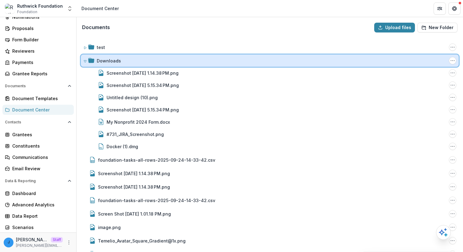
click at [120, 64] on div "Downloads Folder Options Rename Add Subfolder Delete" at bounding box center [270, 60] width 378 height 12
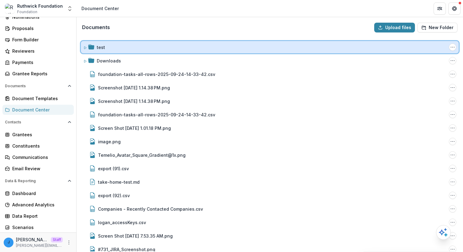
click at [164, 41] on div "test Folder Options Rename Add Subfolder Delete" at bounding box center [270, 47] width 378 height 12
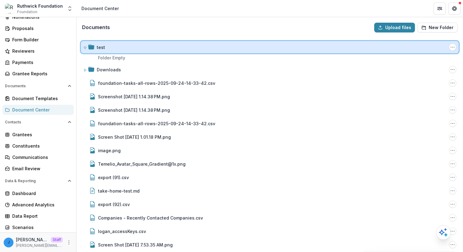
click at [164, 41] on div "test Folder Options Rename Add Subfolder Delete" at bounding box center [270, 47] width 378 height 12
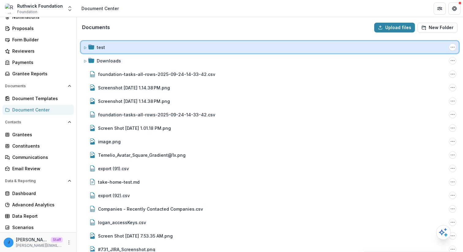
click at [164, 41] on div "test Folder Options Rename Add Subfolder Delete" at bounding box center [270, 47] width 378 height 12
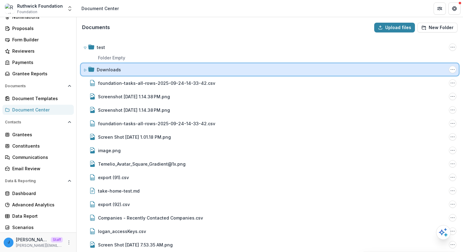
click at [137, 70] on div "Downloads" at bounding box center [272, 69] width 350 height 6
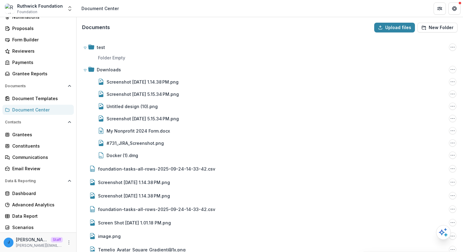
click at [126, 39] on div "test Folder Options Rename Add Subfolder Delete Folder Empty Downloads Folder O…" at bounding box center [269, 144] width 385 height 214
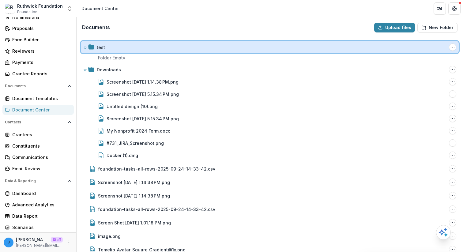
click at [118, 45] on div "test" at bounding box center [272, 47] width 350 height 6
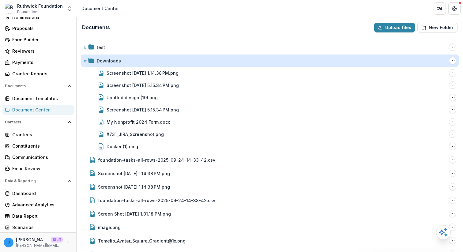
click at [111, 58] on div "Downloads" at bounding box center [109, 61] width 24 height 6
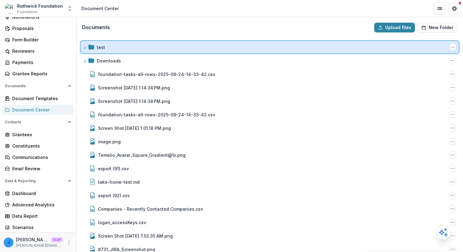
click at [117, 48] on div "test" at bounding box center [272, 47] width 350 height 6
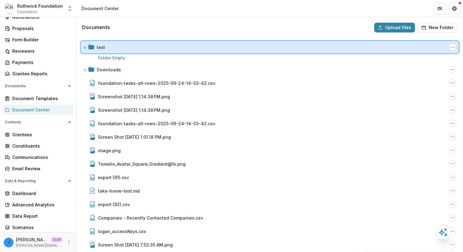
click at [117, 44] on div "test" at bounding box center [272, 47] width 350 height 6
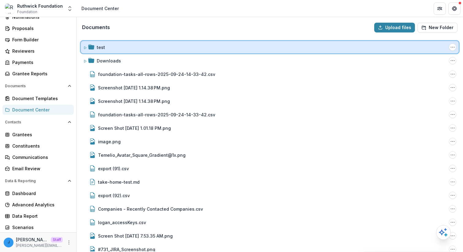
click at [111, 50] on div "test" at bounding box center [272, 47] width 350 height 6
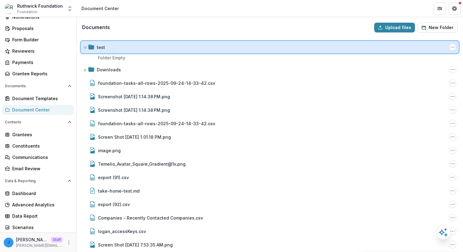
click at [113, 48] on div "test" at bounding box center [272, 47] width 350 height 6
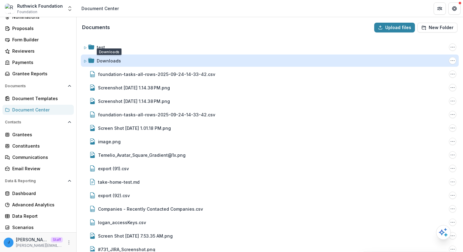
click at [108, 59] on div "Downloads" at bounding box center [109, 61] width 24 height 6
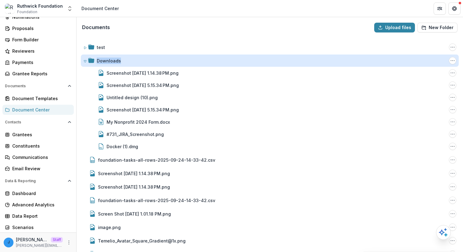
click at [108, 59] on div "Downloads" at bounding box center [109, 61] width 24 height 6
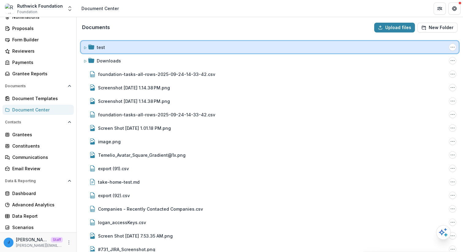
click at [113, 45] on div "test" at bounding box center [272, 47] width 350 height 6
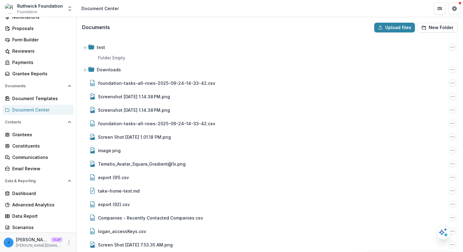
click at [122, 39] on div "test Folder Options Rename Add Subfolder Delete Folder Empty Downloads Folder O…" at bounding box center [269, 144] width 385 height 214
click at [115, 40] on div "test Folder Options Rename Add Subfolder Delete Folder Empty Downloads Folder O…" at bounding box center [269, 144] width 385 height 214
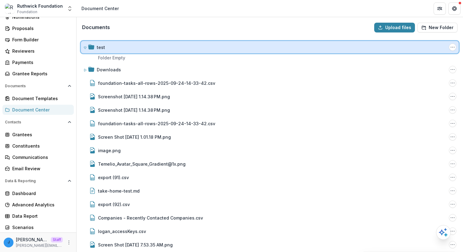
click at [108, 47] on div "test" at bounding box center [272, 47] width 350 height 6
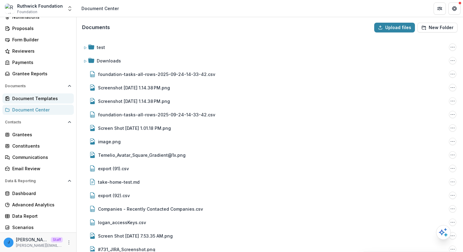
click at [52, 97] on div "Document Templates" at bounding box center [40, 98] width 57 height 6
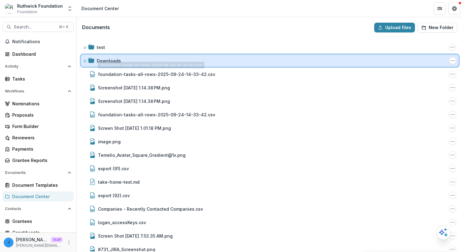
click at [167, 62] on div "Downloads" at bounding box center [272, 61] width 350 height 6
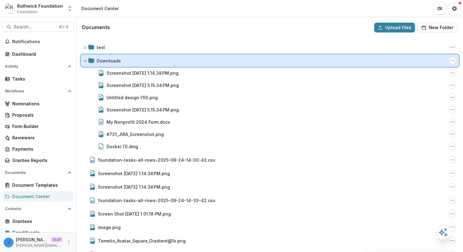
click at [167, 62] on div "Downloads" at bounding box center [272, 61] width 350 height 6
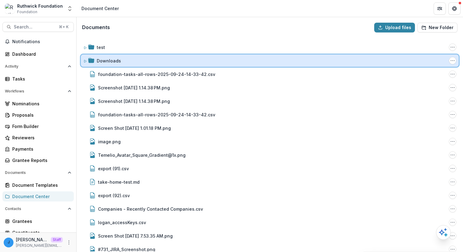
click at [169, 55] on div "Downloads Folder Options Rename Add Subfolder Delete" at bounding box center [270, 60] width 378 height 12
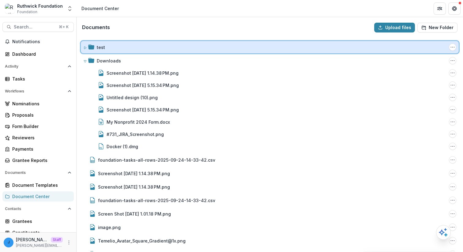
click at [173, 49] on div "test" at bounding box center [272, 47] width 350 height 6
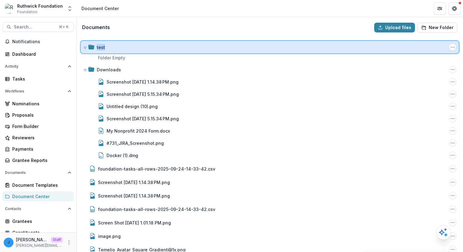
click at [173, 49] on div "test" at bounding box center [272, 47] width 350 height 6
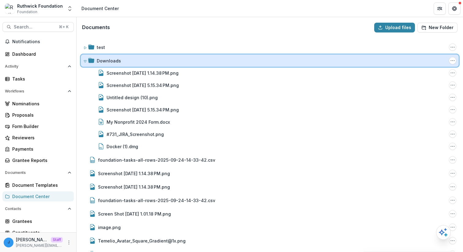
click at [168, 55] on div "Downloads Folder Options Rename Add Subfolder Delete" at bounding box center [270, 60] width 378 height 12
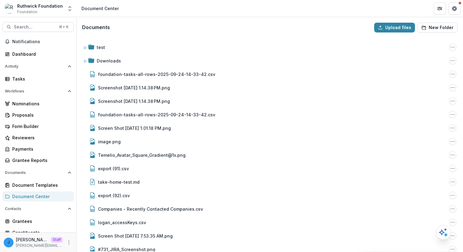
click at [191, 28] on div "Documents Upload files New Folder" at bounding box center [269, 28] width 385 height 20
click at [52, 188] on div "Document Templates" at bounding box center [40, 185] width 57 height 6
